Goal: Task Accomplishment & Management: Manage account settings

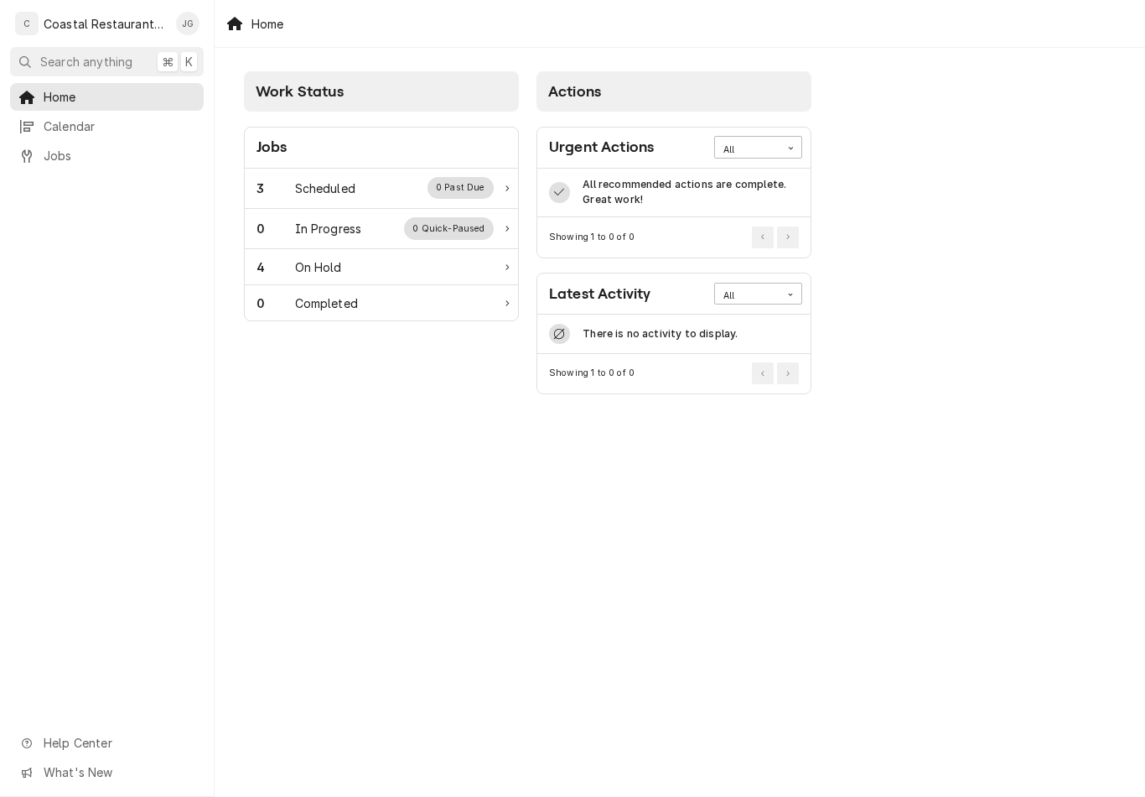
click at [337, 195] on div "Scheduled" at bounding box center [325, 188] width 60 height 18
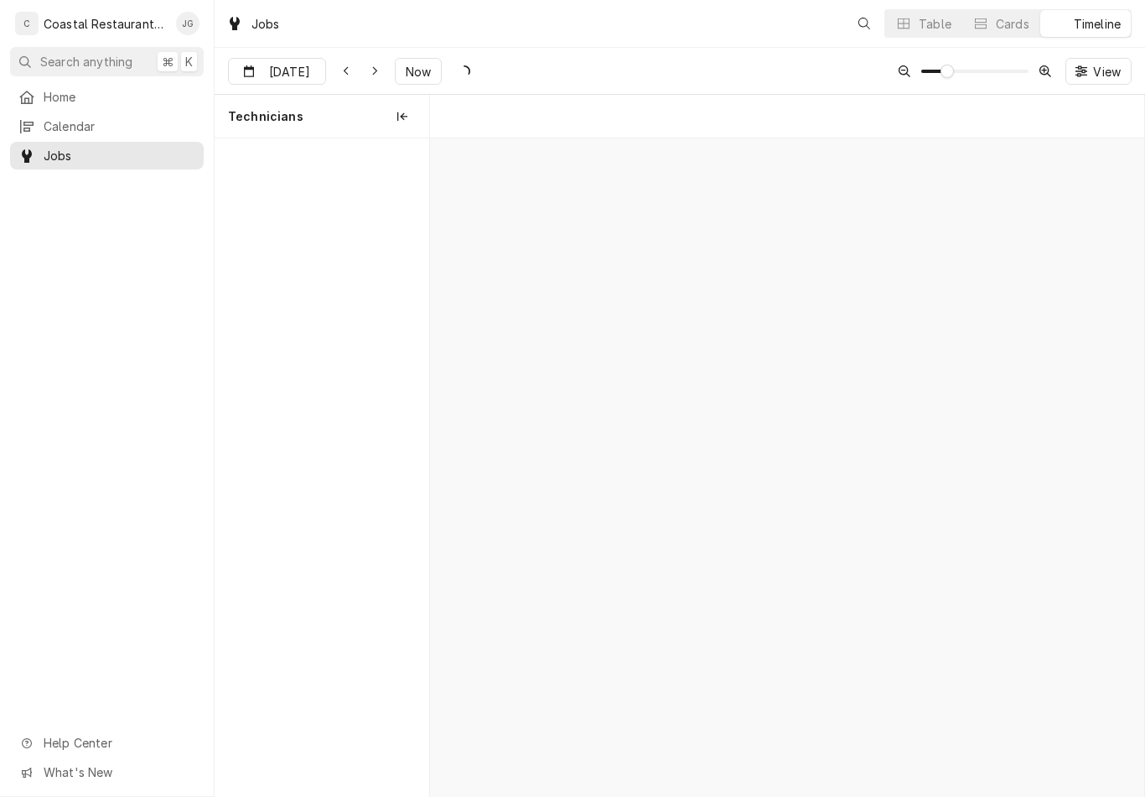
scroll to position [0, 14152]
click at [419, 74] on span "Now" at bounding box center [418, 72] width 32 height 18
type input "[DATE]"
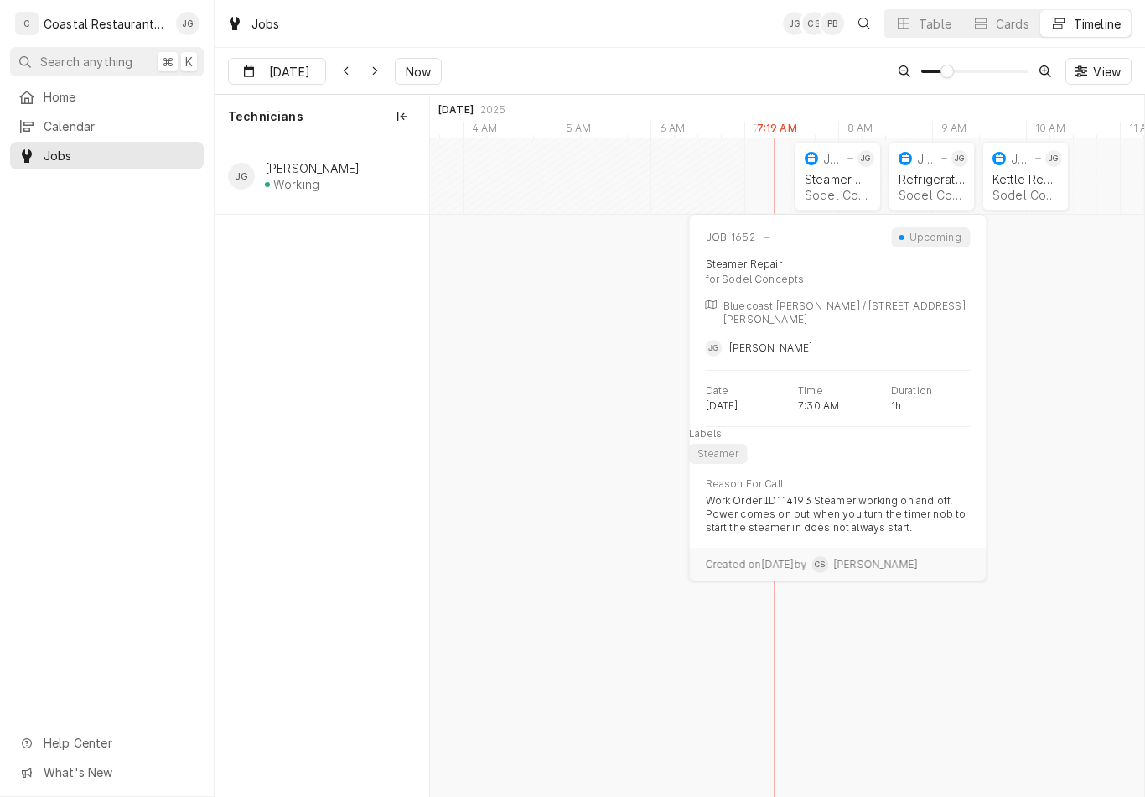
click at [825, 188] on div "Sodel Concepts | Bethany Beach, 19930" at bounding box center [838, 195] width 66 height 14
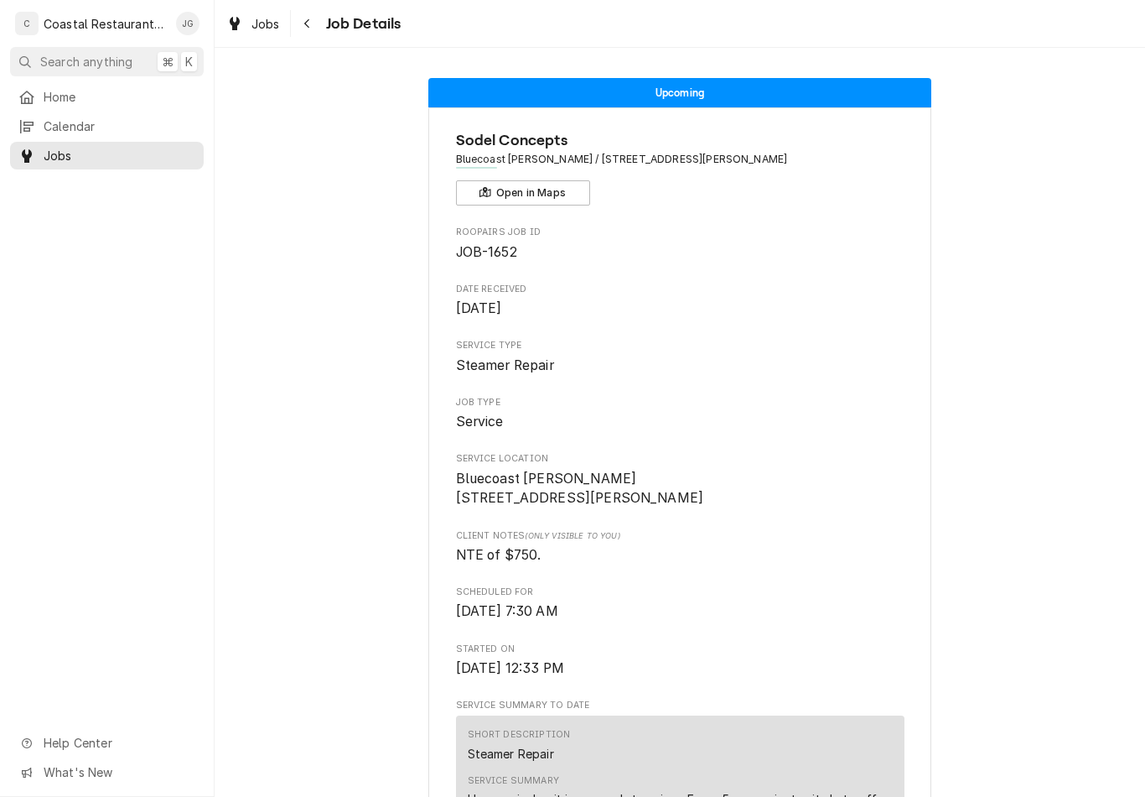
click at [132, 96] on span "Home" at bounding box center [120, 97] width 152 height 18
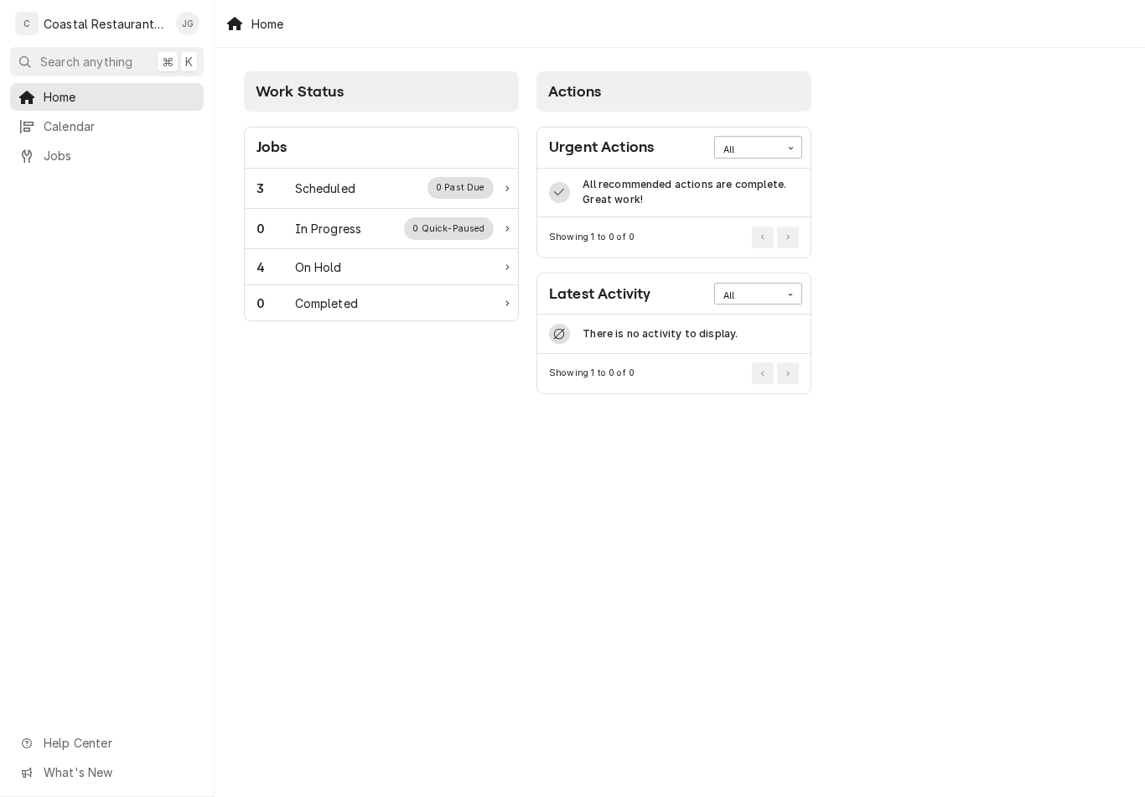
click at [390, 181] on div "3 Scheduled 0 Past Due" at bounding box center [375, 188] width 237 height 22
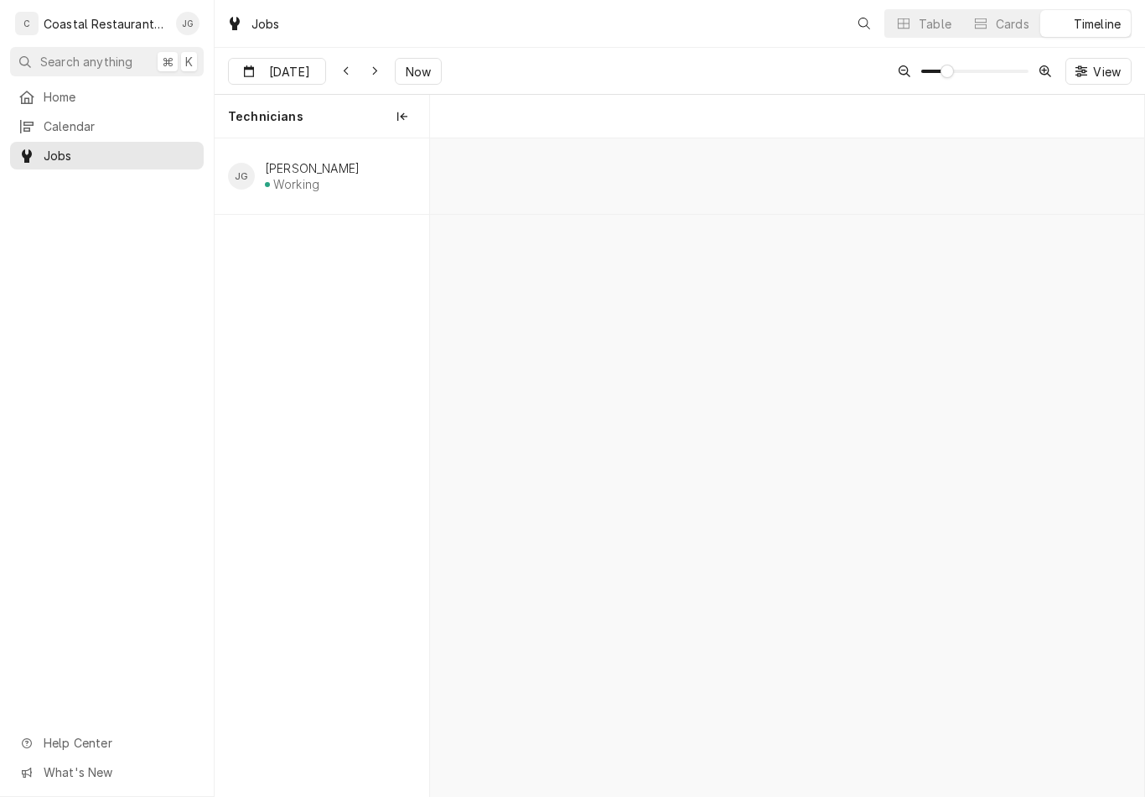
scroll to position [0, 14148]
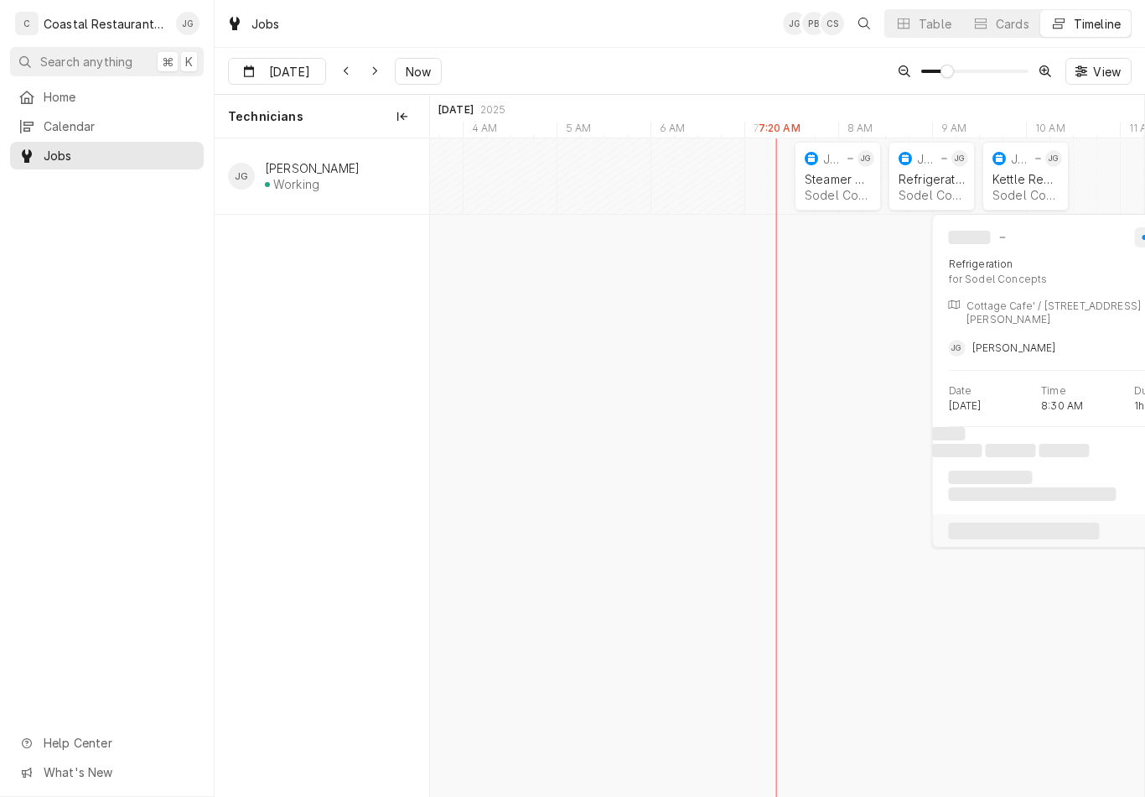
click at [924, 177] on div "Refrigeration" at bounding box center [932, 179] width 66 height 14
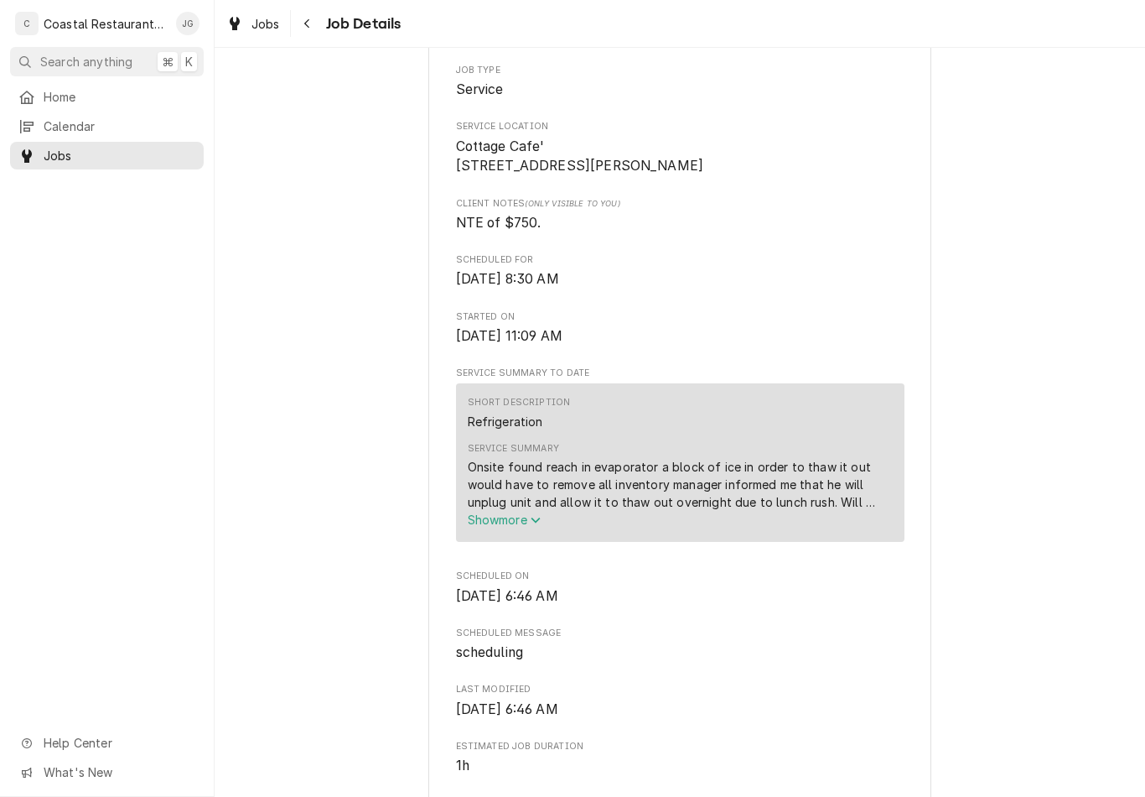
scroll to position [333, 0]
click at [111, 100] on span "Home" at bounding box center [120, 97] width 152 height 18
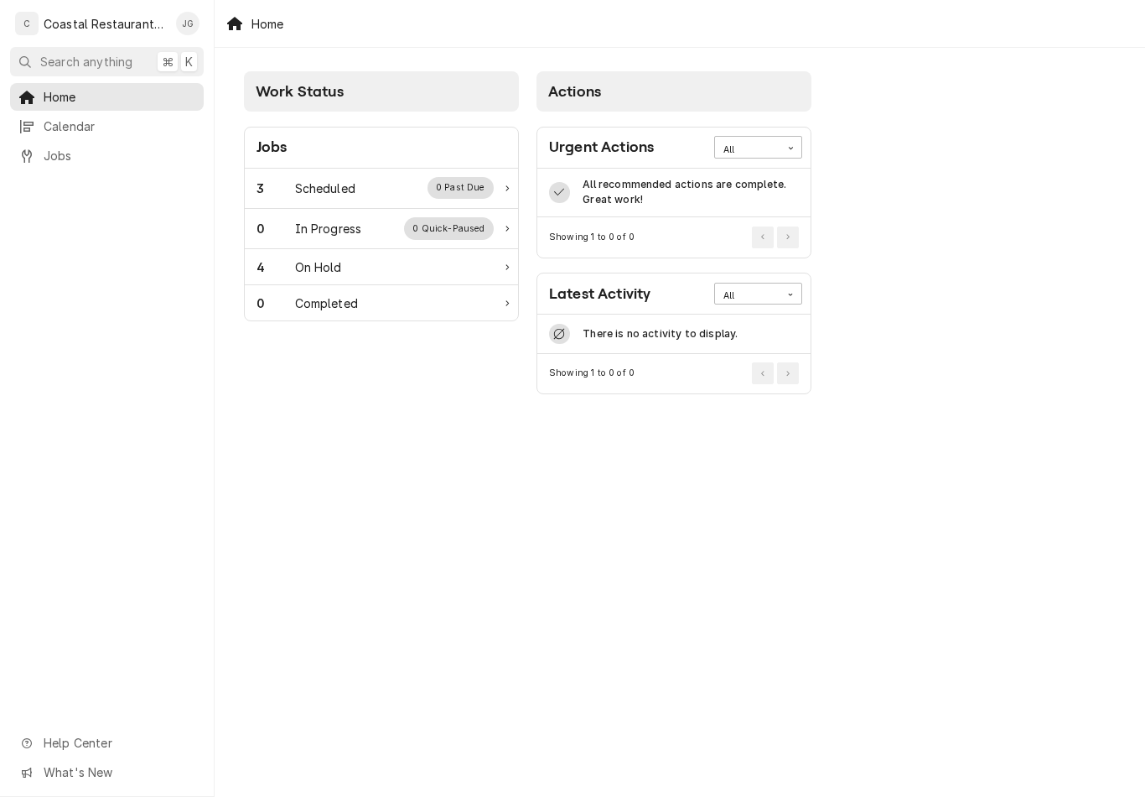
click at [393, 191] on div "3 Scheduled 0 Past Due" at bounding box center [375, 188] width 237 height 22
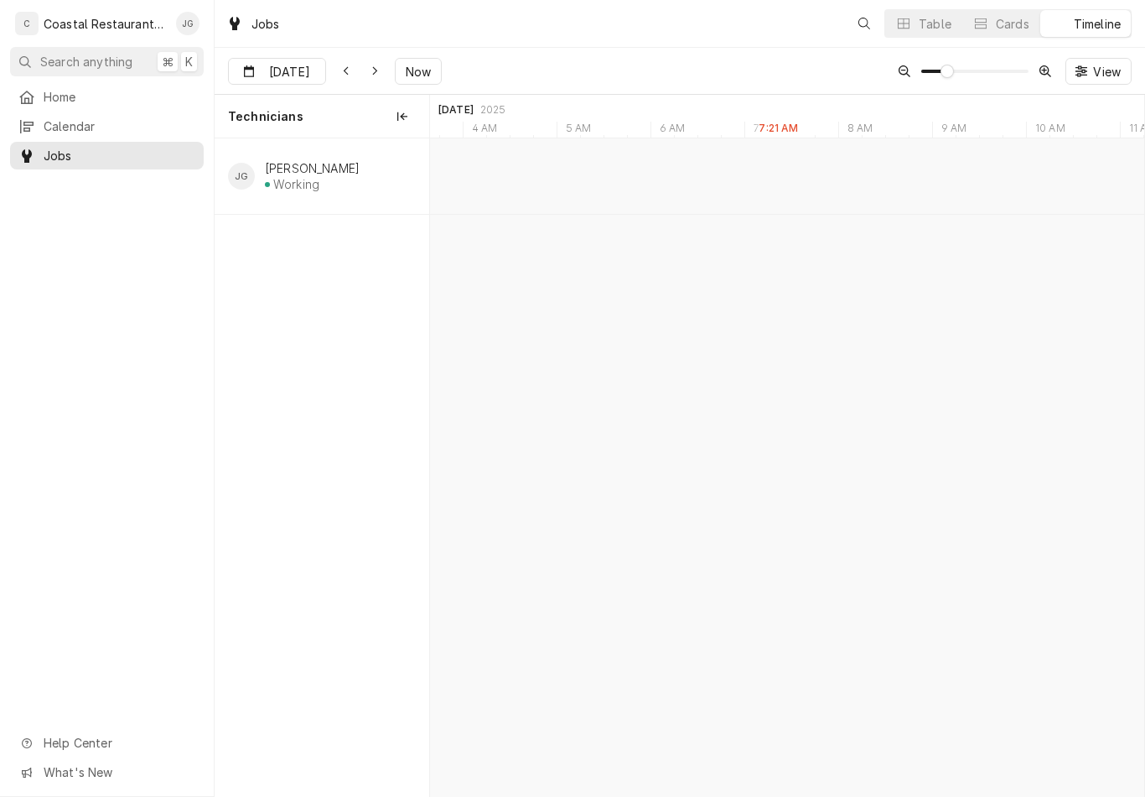
scroll to position [0, 14148]
click at [1023, 202] on div "Kettle Repair Sodel Concepts | Bethany Beach, 19930" at bounding box center [1025, 187] width 73 height 37
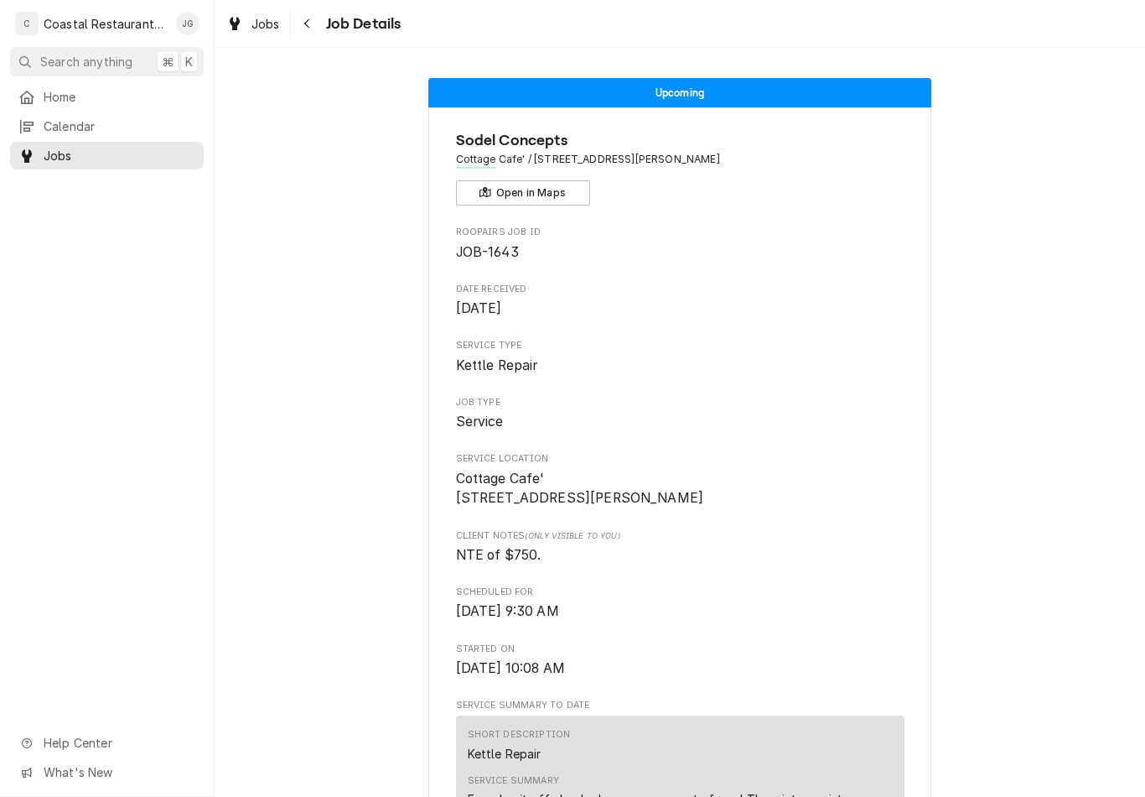
scroll to position [-2, 0]
click at [110, 83] on link "Home" at bounding box center [107, 97] width 194 height 28
